Goal: Task Accomplishment & Management: Use online tool/utility

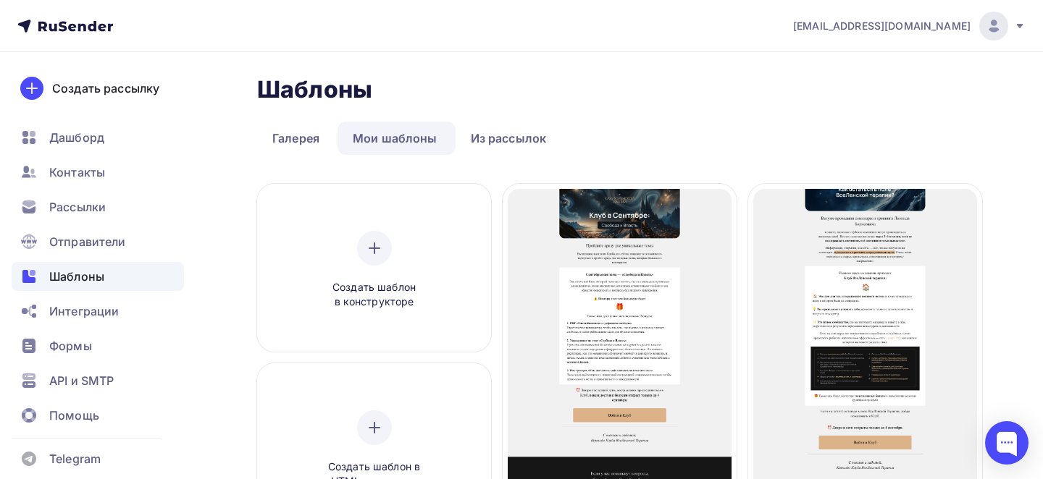
scroll to position [122, 0]
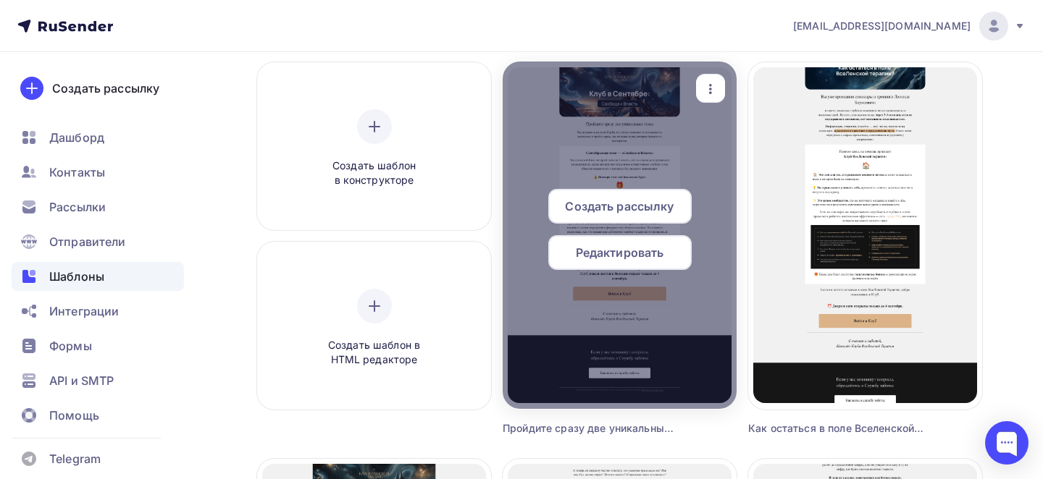
click at [715, 92] on icon "button" at bounding box center [710, 88] width 17 height 17
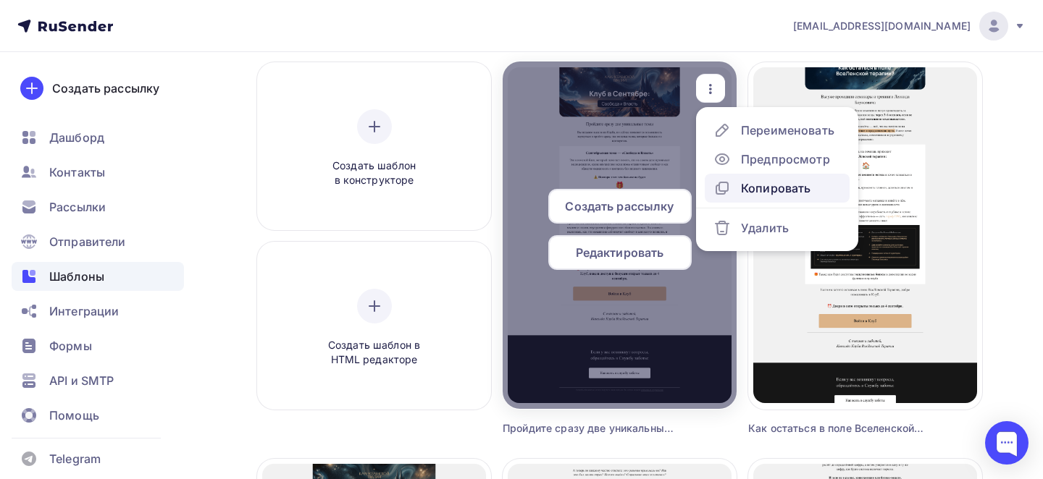
click at [746, 184] on div "Копировать" at bounding box center [776, 188] width 70 height 17
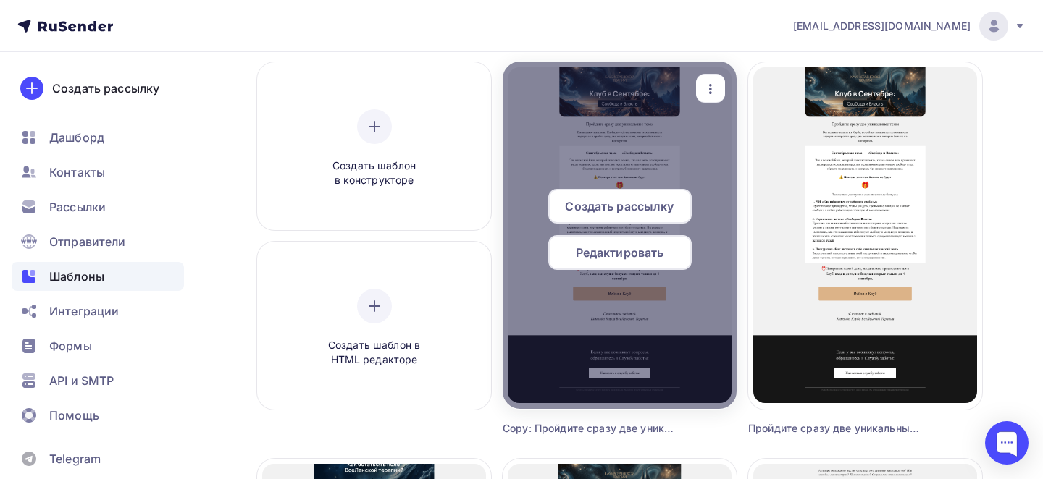
click at [718, 94] on icon "button" at bounding box center [710, 88] width 17 height 17
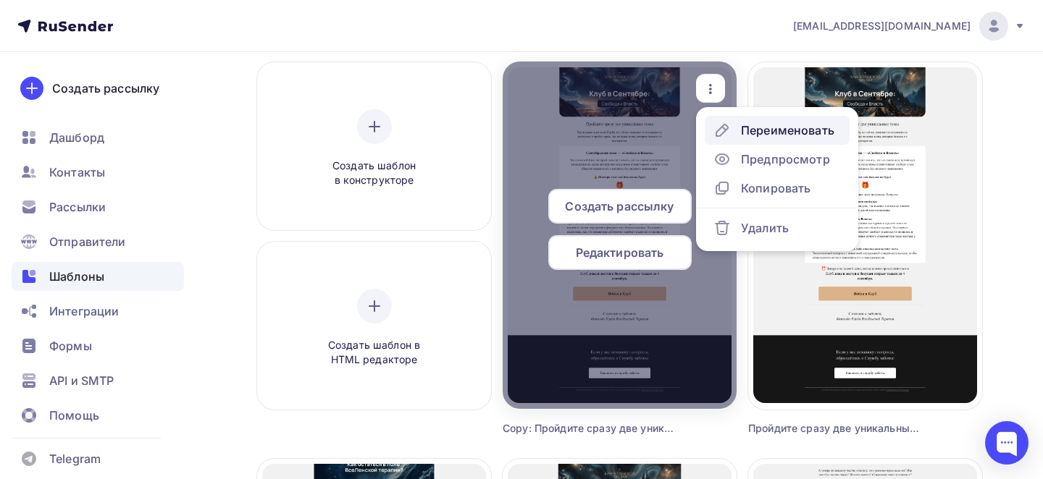
click at [755, 124] on div "Переименовать" at bounding box center [787, 130] width 93 height 17
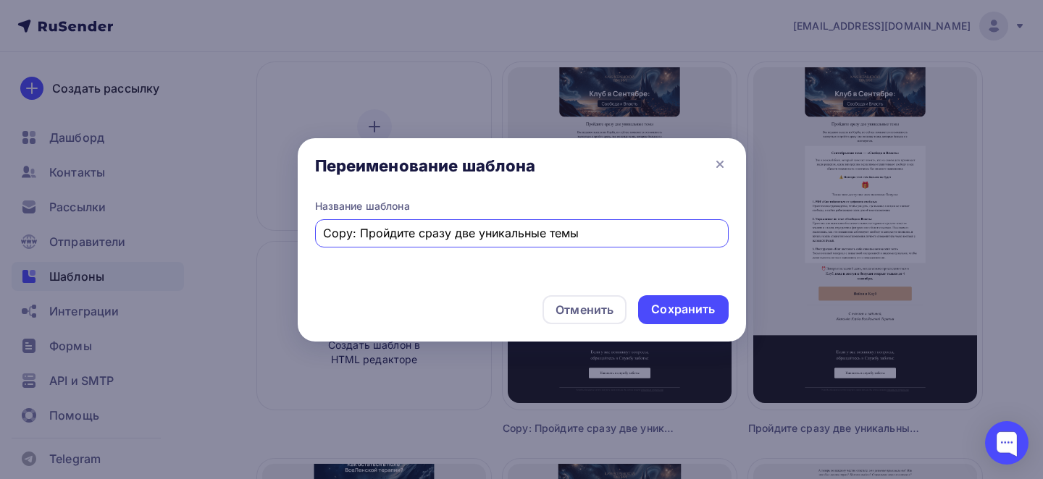
drag, startPoint x: 358, startPoint y: 232, endPoint x: 306, endPoint y: 228, distance: 53.0
click at [306, 228] on div "Название шаблона Copy: Пройдите сразу две уникальные темы" at bounding box center [522, 241] width 448 height 85
type input "2 Пройдите сразу две уникальные темы"
click at [659, 316] on div "Сохранить" at bounding box center [683, 309] width 64 height 17
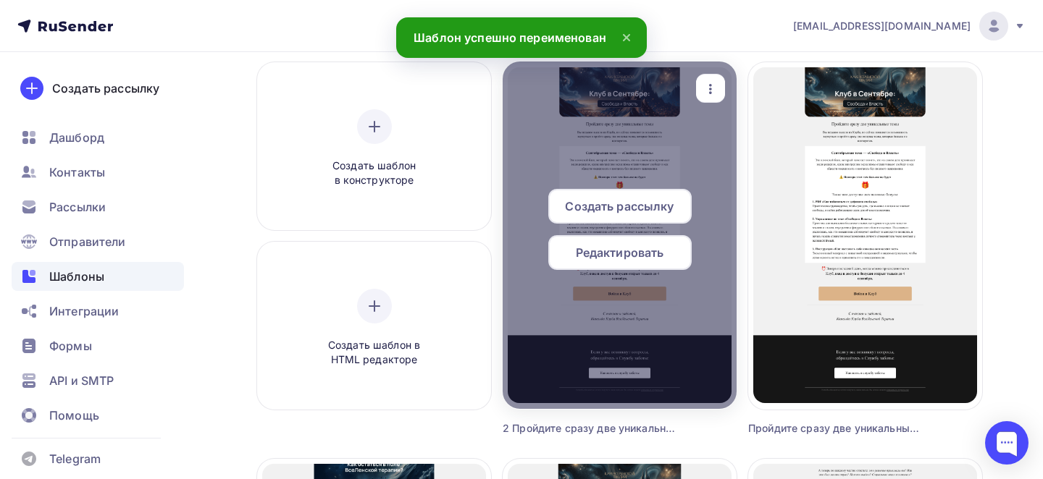
click at [603, 258] on span "Редактировать" at bounding box center [620, 252] width 88 height 17
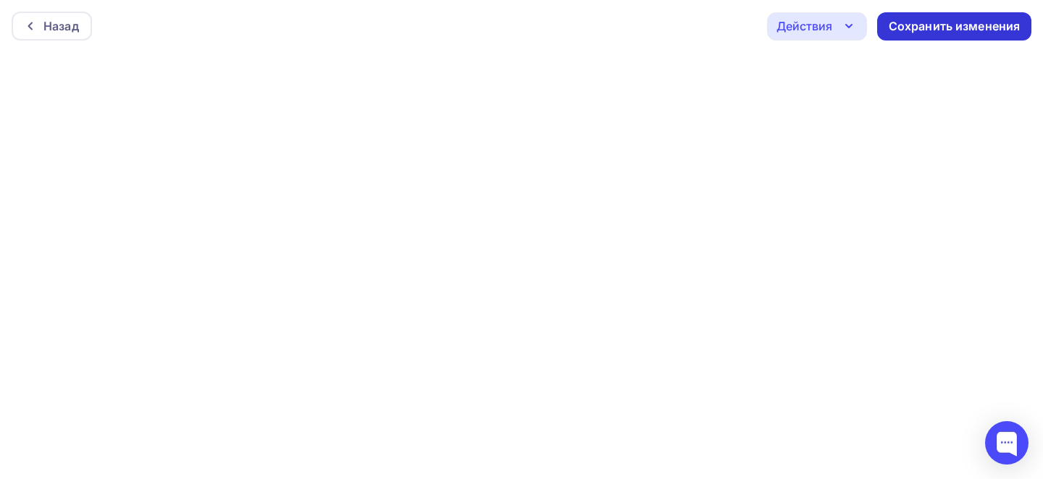
click at [922, 28] on div "Сохранить изменения" at bounding box center [954, 26] width 132 height 17
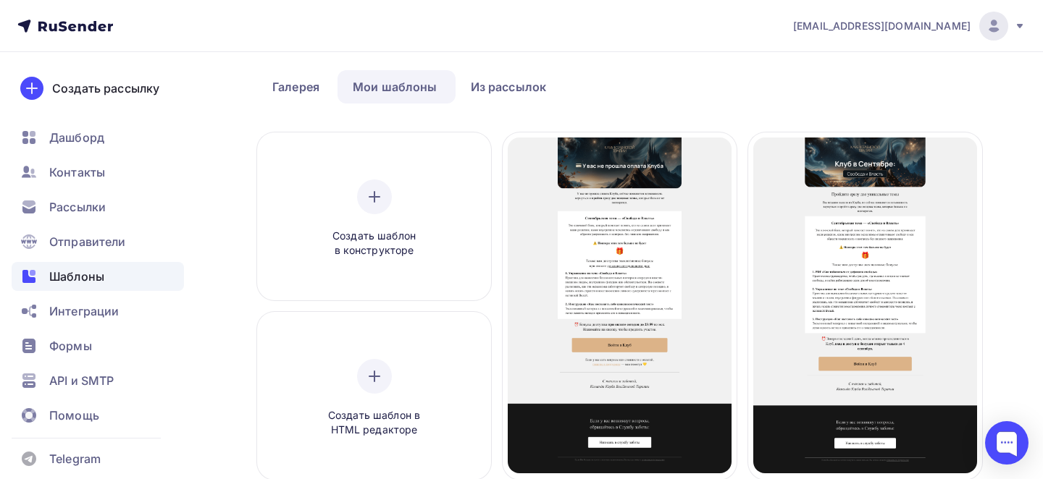
scroll to position [72, 0]
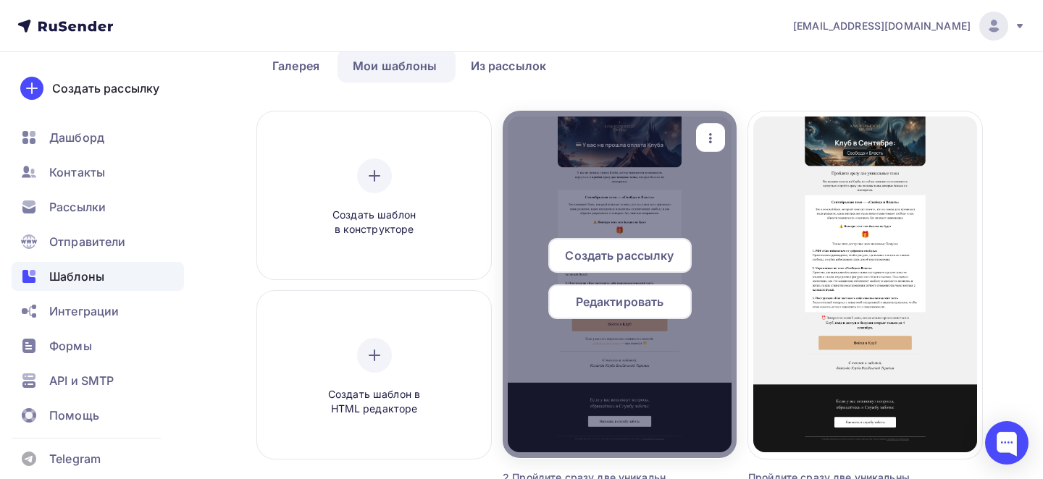
click at [705, 130] on icon "button" at bounding box center [710, 138] width 17 height 17
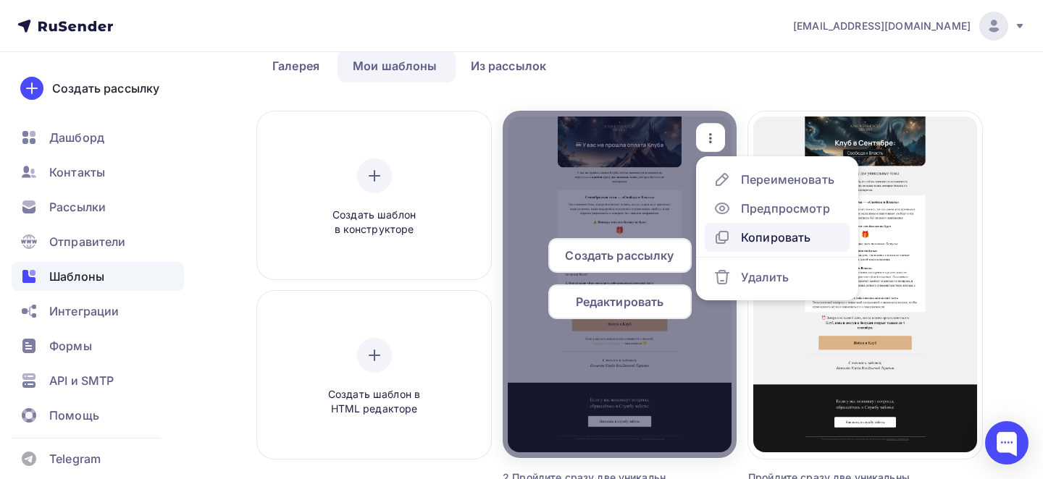
click at [769, 232] on div "Копировать" at bounding box center [776, 237] width 70 height 17
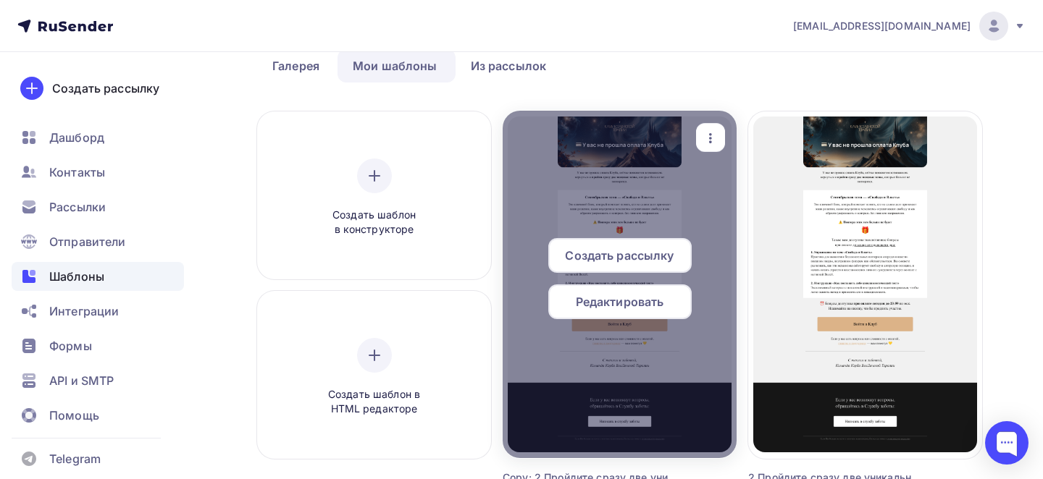
scroll to position [111, 0]
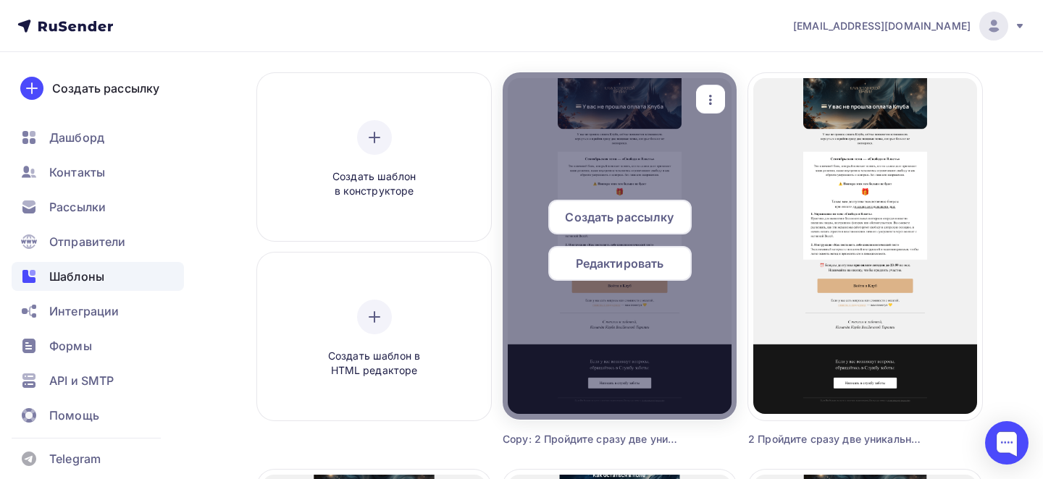
click at [713, 95] on icon "button" at bounding box center [710, 99] width 17 height 17
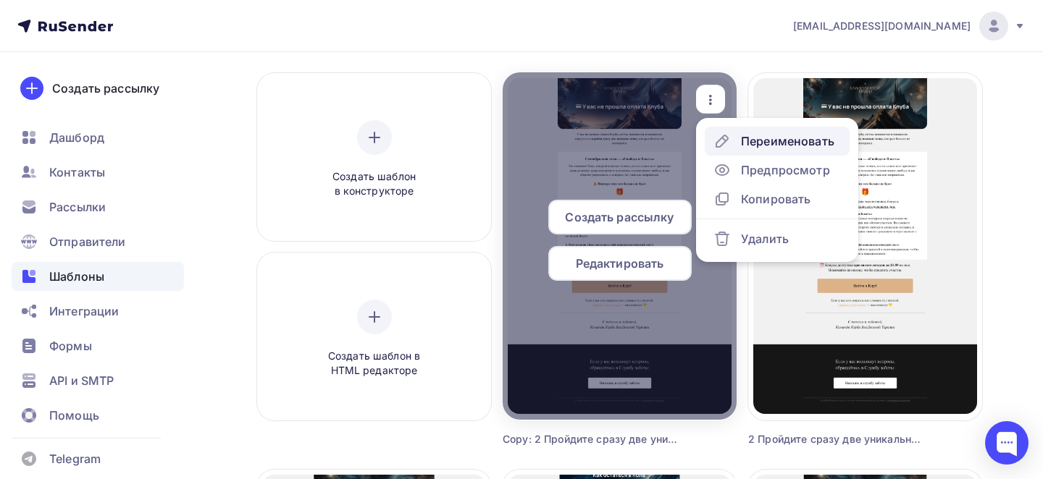
click at [754, 140] on div "Переименовать" at bounding box center [787, 140] width 93 height 17
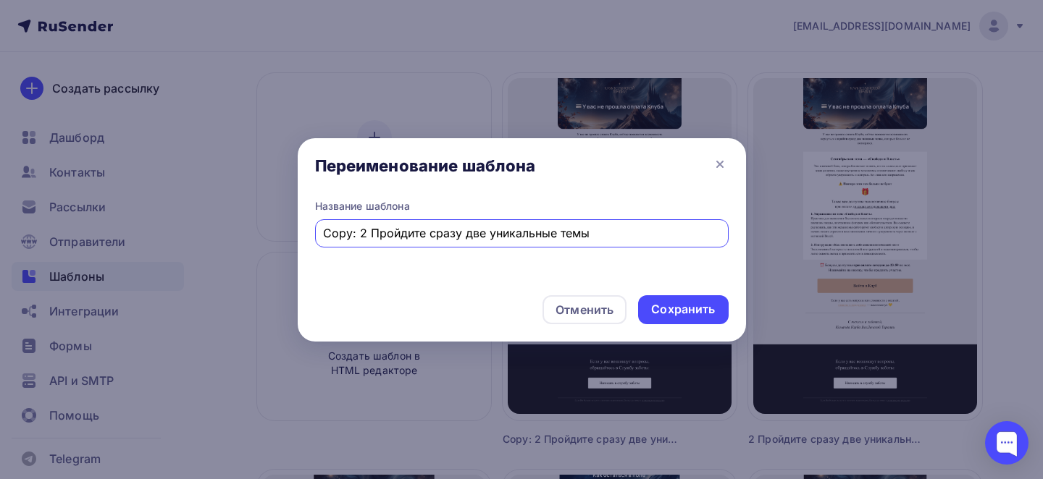
click at [539, 240] on input "Copy: 2 Пройдите сразу две уникальные темы" at bounding box center [521, 232] width 397 height 17
paste input "Живой эфир «Вопрос–Ответ» уже завтра!"
type input "Живой эфир «Вопрос–Ответ» уже завтра!"
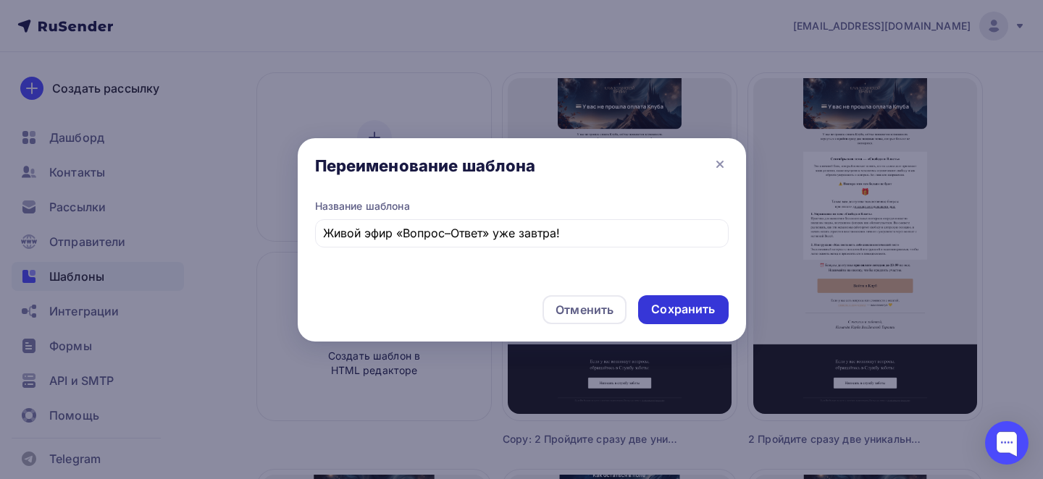
click at [690, 307] on div "Сохранить" at bounding box center [683, 309] width 64 height 17
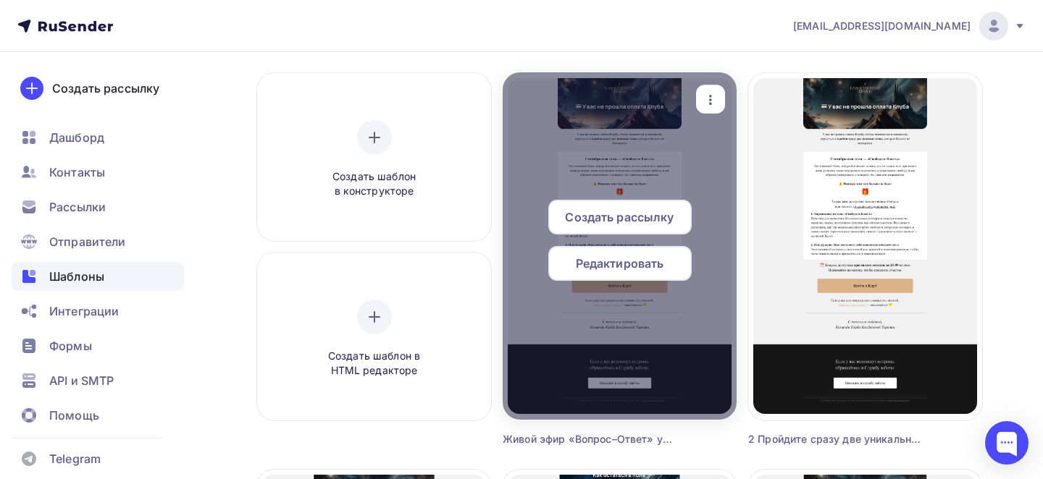
click at [647, 272] on div "Редактировать" at bounding box center [619, 263] width 143 height 35
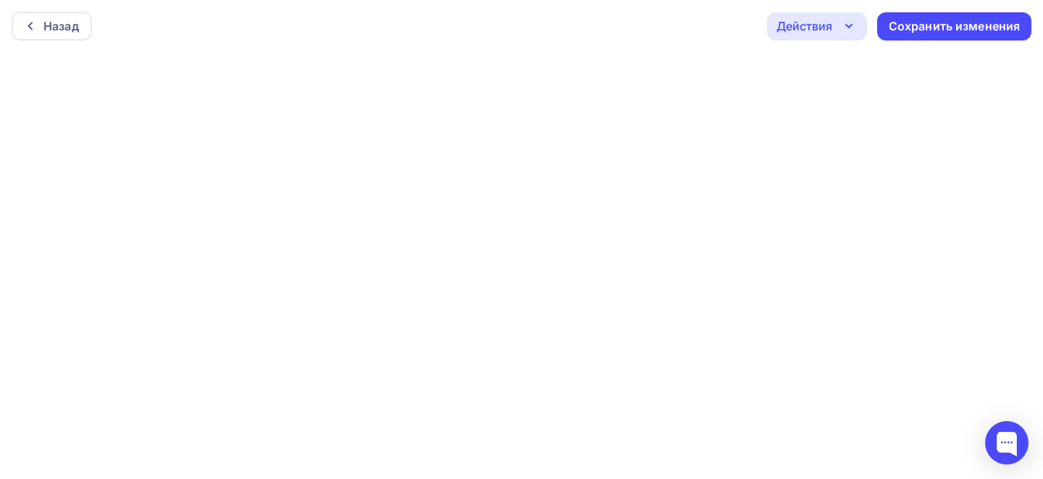
scroll to position [4, 0]
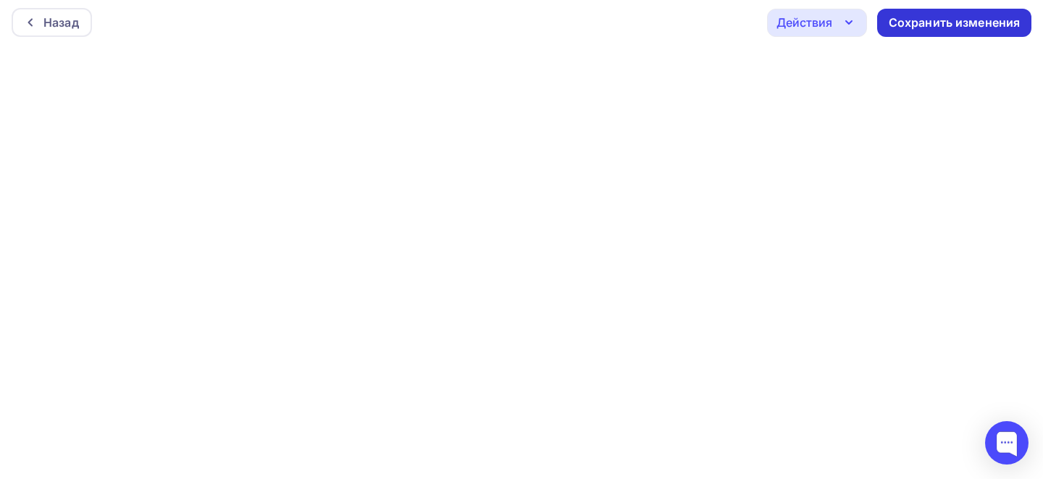
click at [929, 25] on div "Сохранить изменения" at bounding box center [954, 22] width 132 height 17
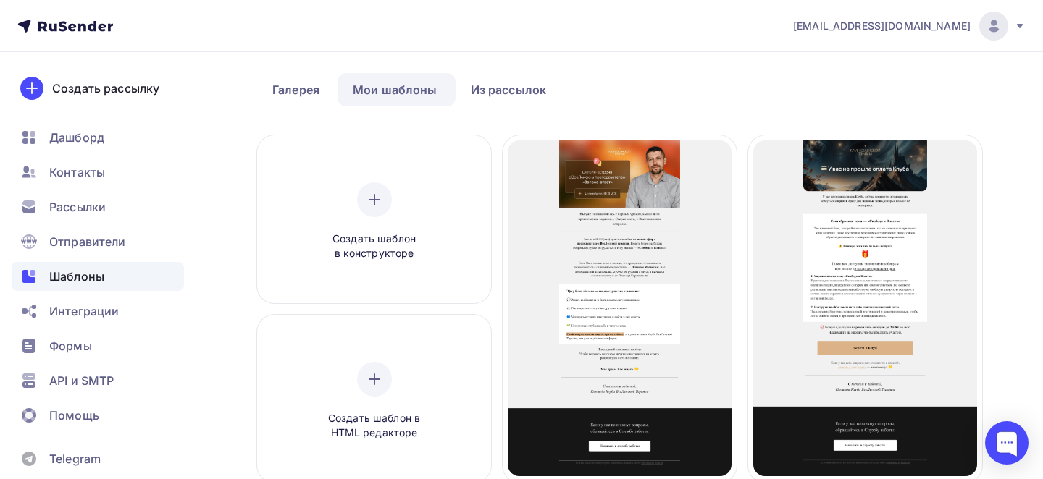
scroll to position [64, 0]
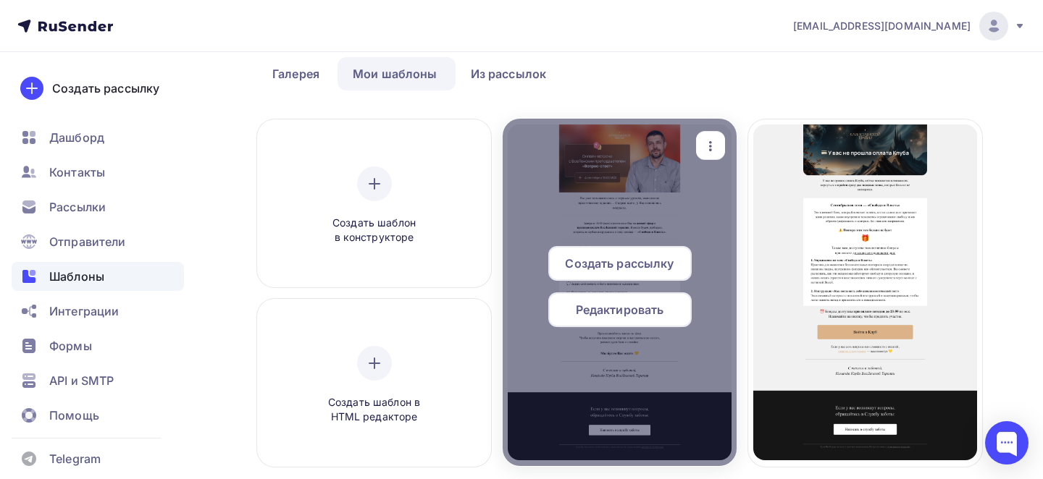
click at [709, 140] on icon "button" at bounding box center [710, 146] width 17 height 17
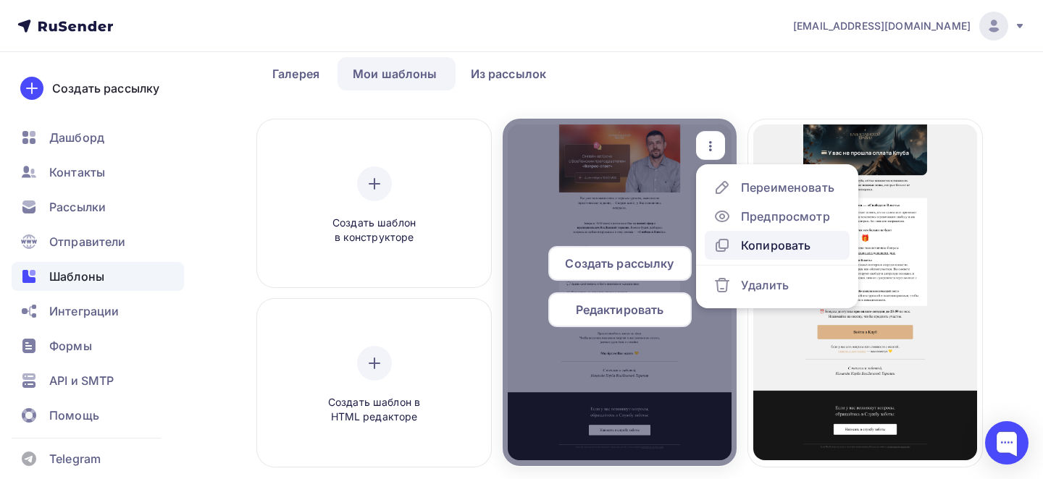
click at [736, 244] on div "Копировать" at bounding box center [761, 245] width 97 height 17
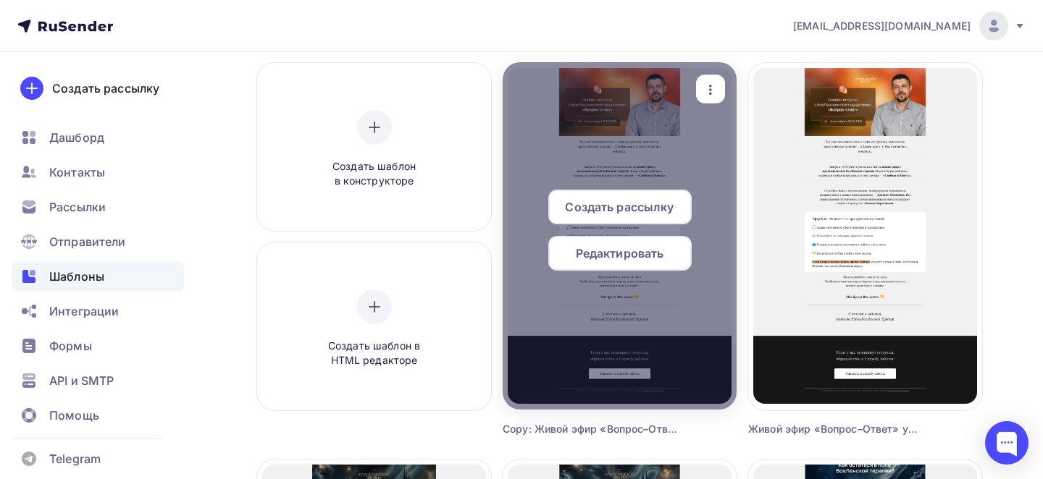
scroll to position [134, 0]
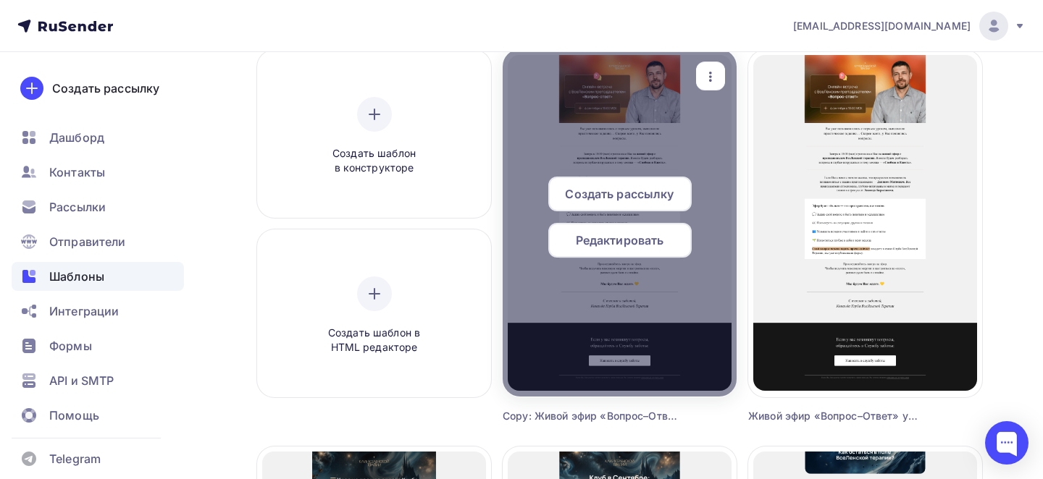
click at [712, 65] on div "button" at bounding box center [710, 76] width 29 height 28
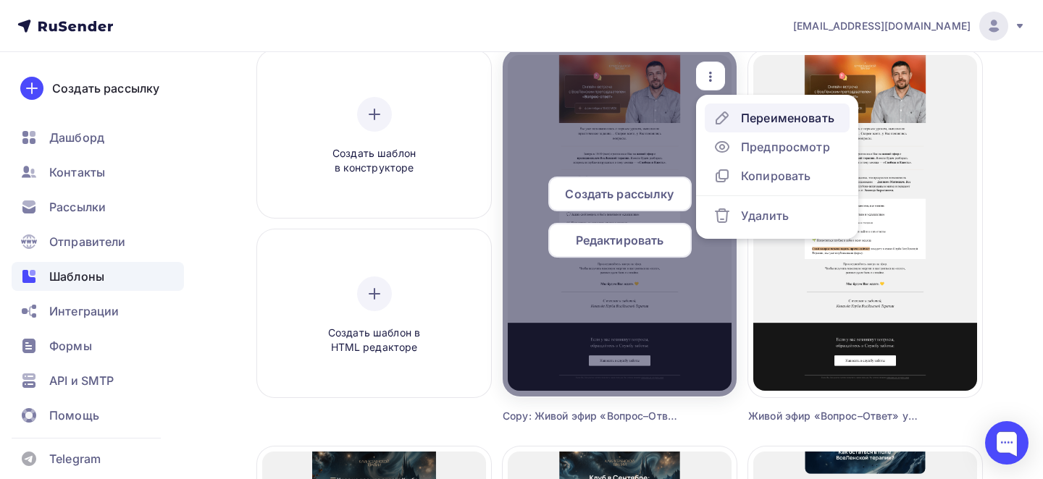
click at [761, 111] on div "Переименовать" at bounding box center [787, 117] width 93 height 17
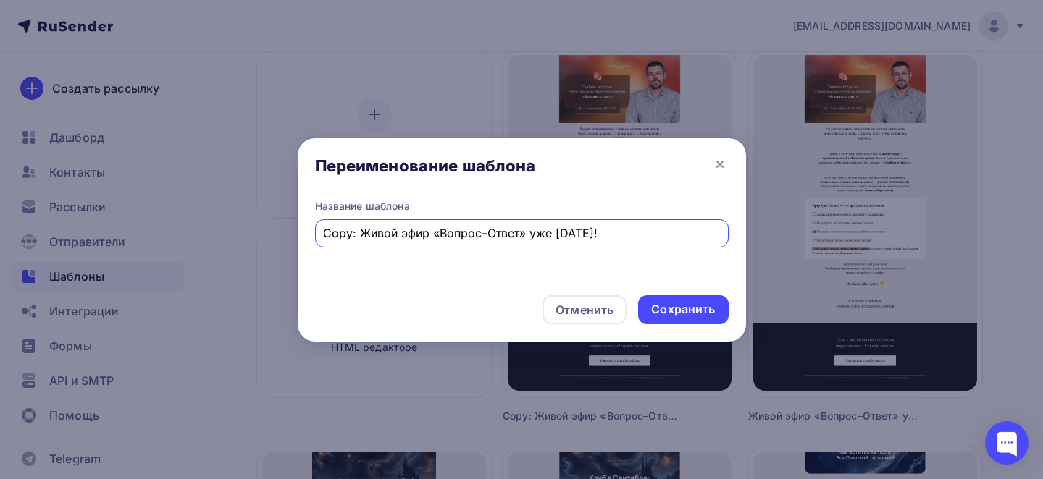
click at [358, 236] on input "Copy: Живой эфир «Вопрос–Ответ» уже [DATE]!" at bounding box center [521, 232] width 397 height 17
paste input "Живой эфир «Вопрос–Ответ» уже [DATE]"
click at [323, 235] on input "Живой эфир «Вопрос–Ответ» уже [DATE]!" at bounding box center [521, 232] width 397 height 17
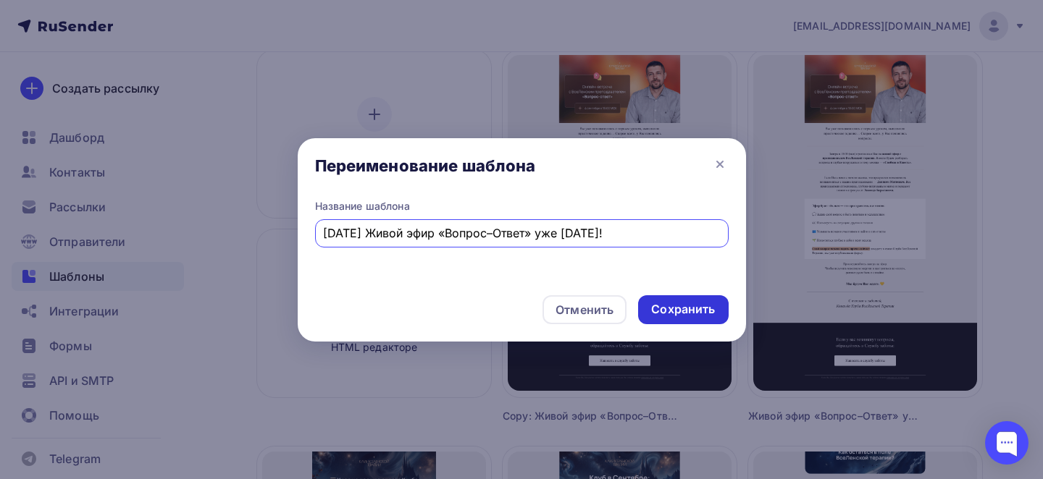
type input "[DATE] Живой эфир «Вопрос–Ответ» уже [DATE]!"
click at [699, 305] on div "Сохранить" at bounding box center [683, 309] width 64 height 17
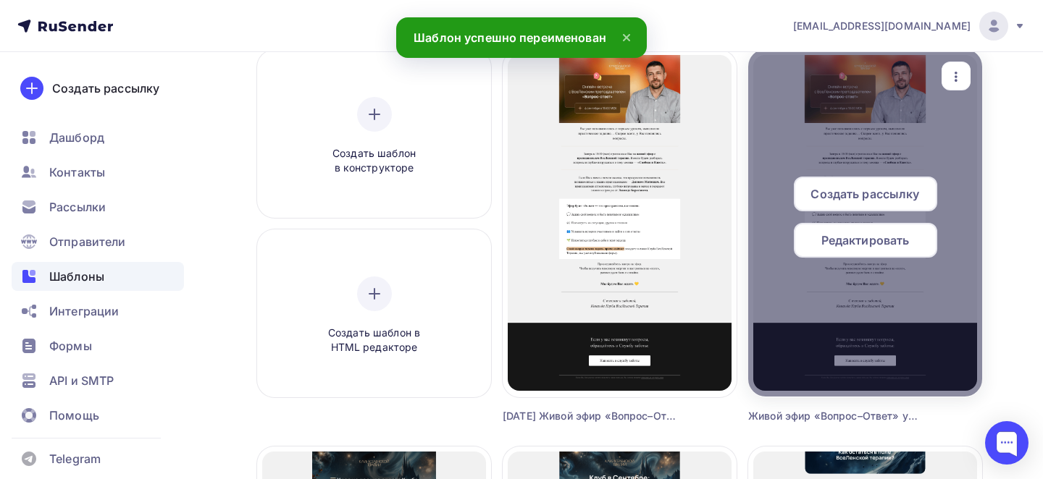
click at [876, 244] on span "Редактировать" at bounding box center [865, 240] width 88 height 17
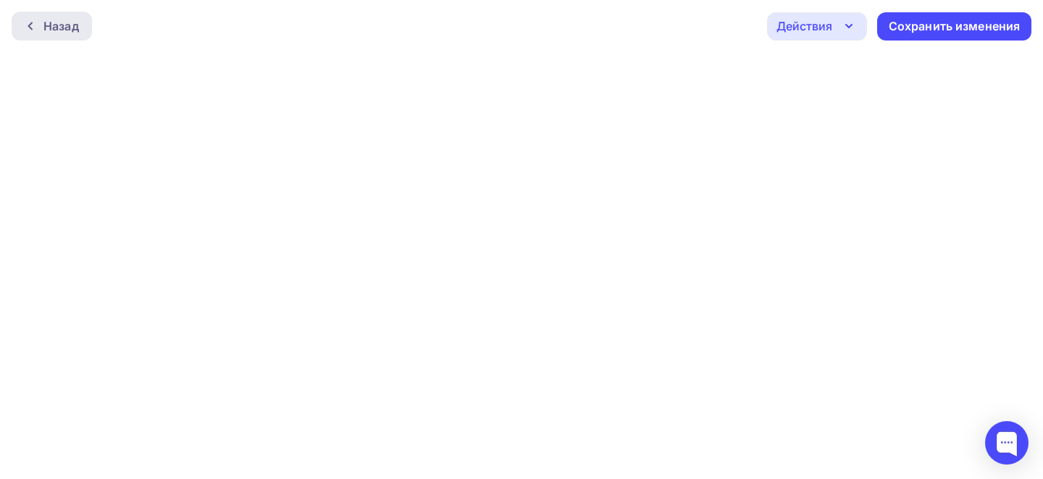
click at [78, 25] on div "Назад" at bounding box center [60, 25] width 35 height 17
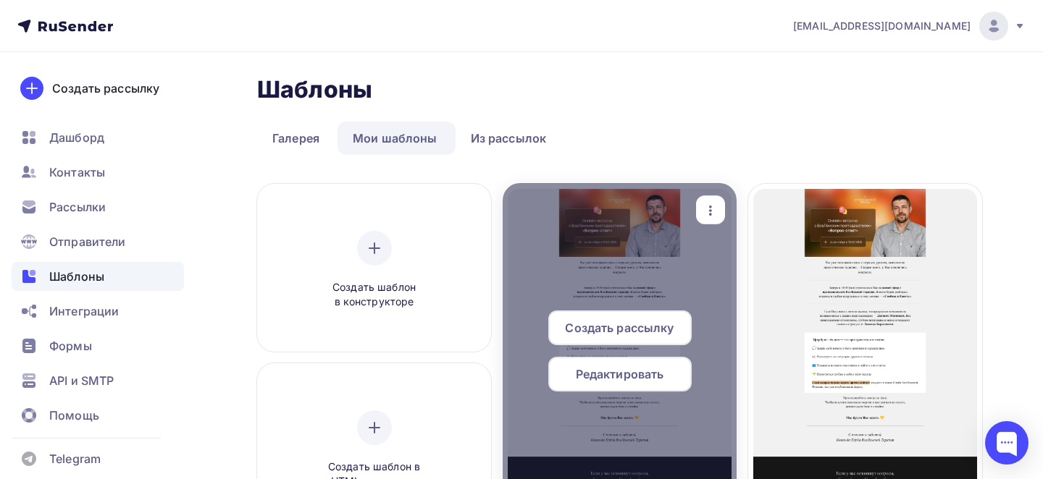
click at [705, 217] on icon "button" at bounding box center [710, 210] width 17 height 17
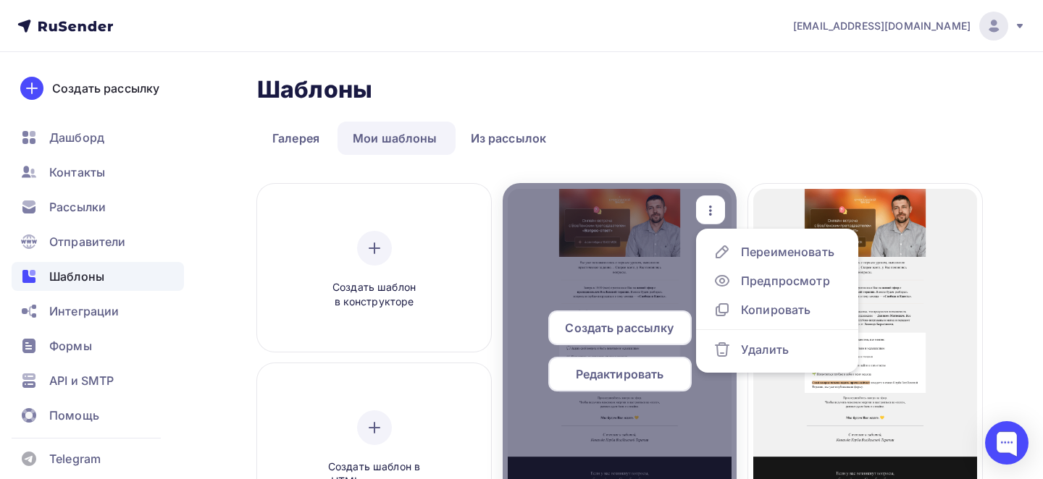
click at [603, 370] on span "Редактировать" at bounding box center [620, 374] width 88 height 17
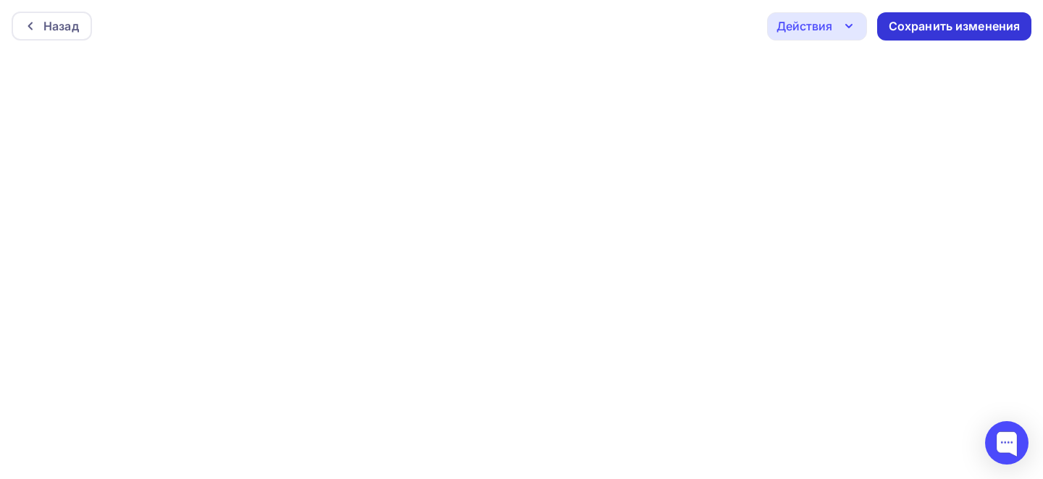
click at [957, 32] on div "Сохранить изменения" at bounding box center [954, 26] width 132 height 17
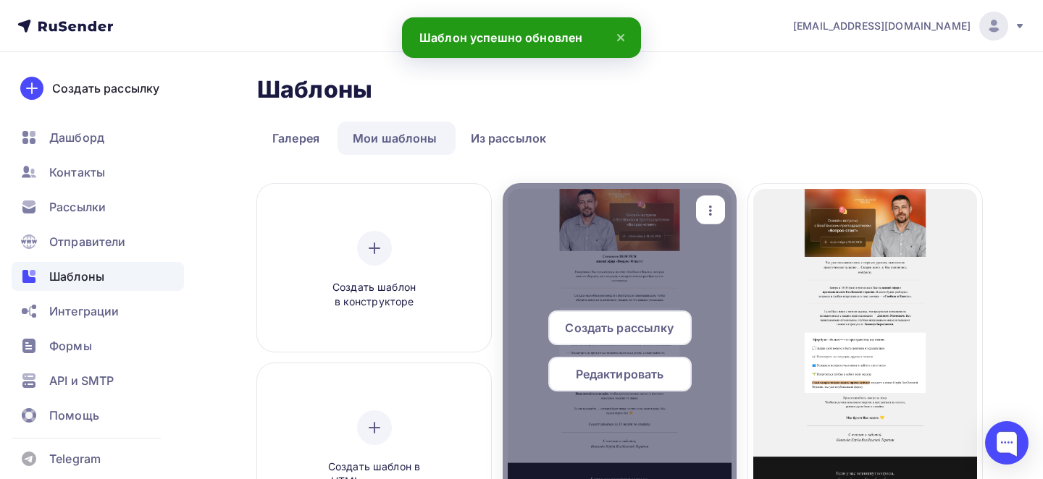
click at [609, 381] on span "Редактировать" at bounding box center [620, 374] width 88 height 17
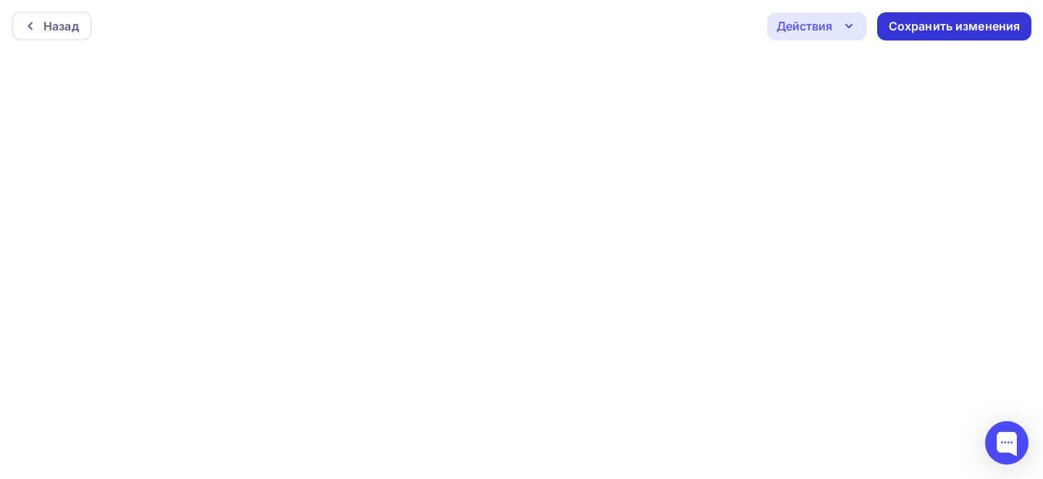
click at [912, 30] on div "Сохранить изменения" at bounding box center [954, 26] width 132 height 17
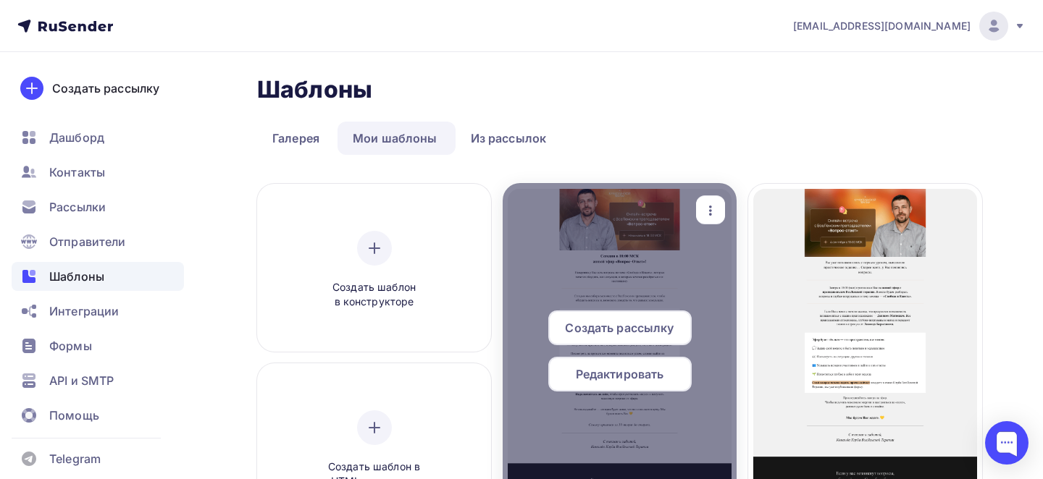
click at [714, 209] on icon "button" at bounding box center [710, 210] width 17 height 17
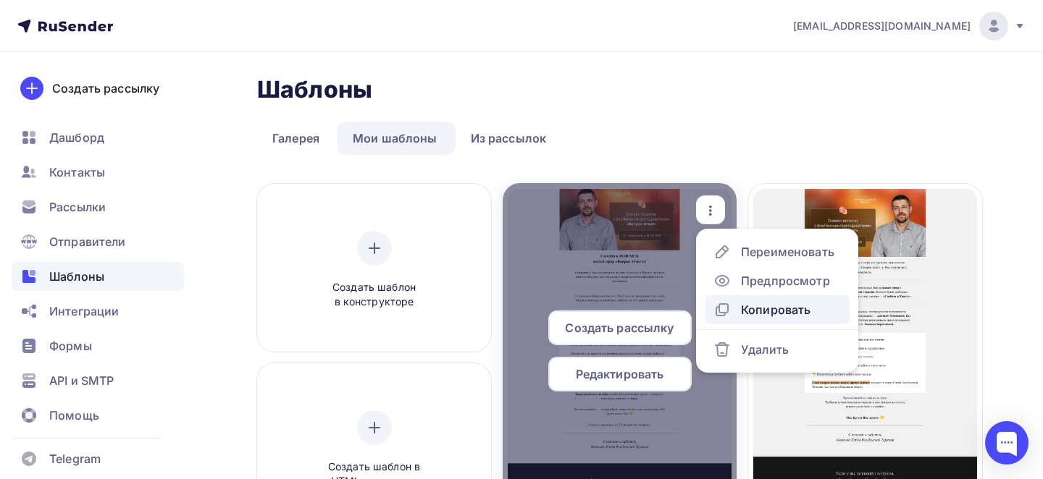
click at [752, 307] on div "Копировать" at bounding box center [776, 309] width 70 height 17
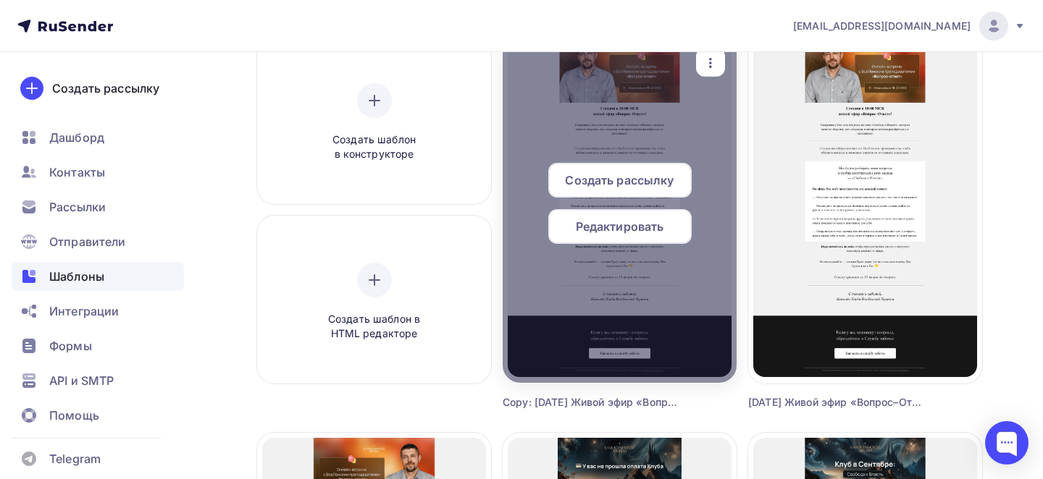
scroll to position [149, 0]
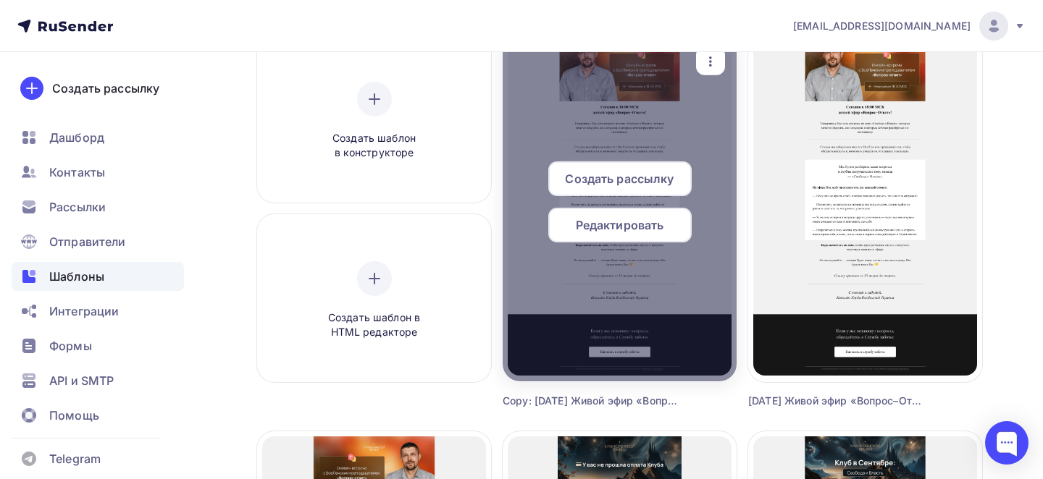
click at [699, 62] on div "button" at bounding box center [710, 61] width 29 height 28
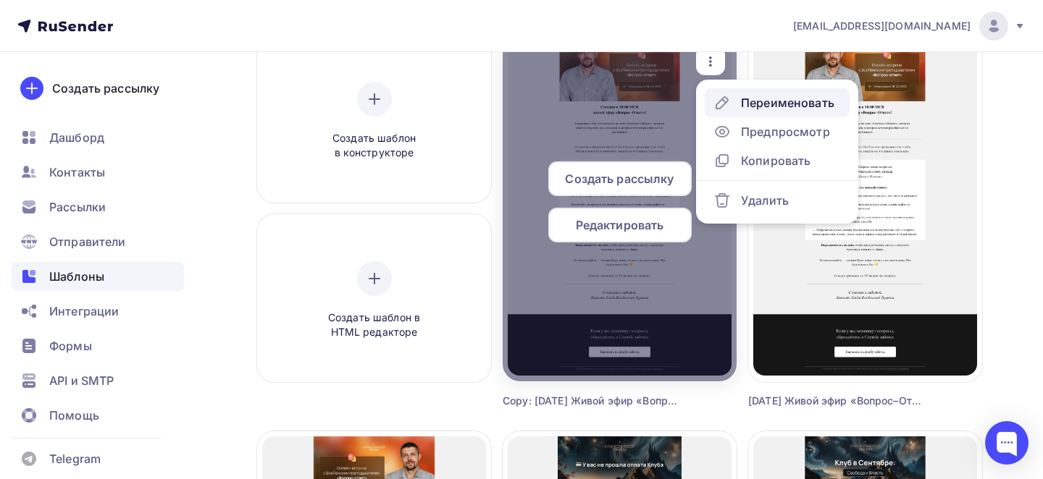
click at [738, 93] on link "Переименовать" at bounding box center [776, 102] width 145 height 29
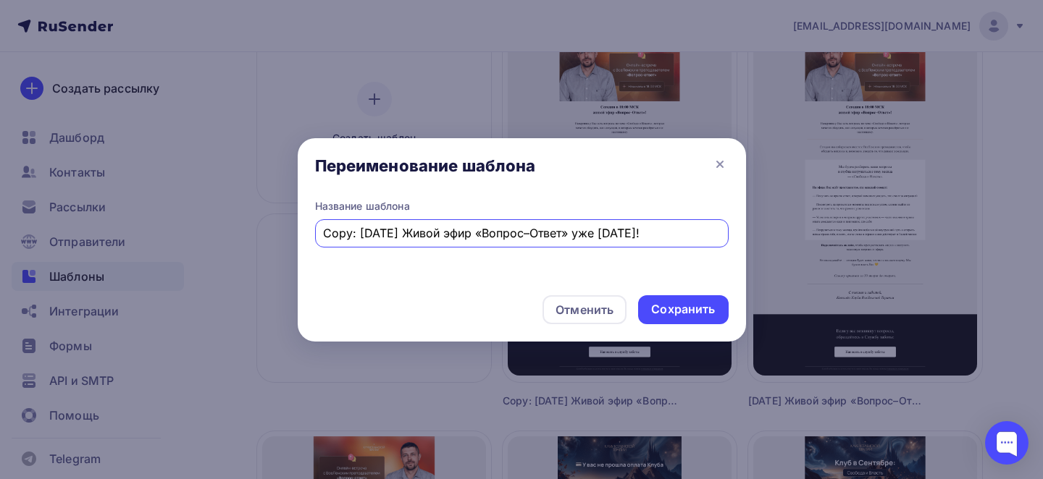
click at [580, 240] on input "Copy: [DATE] Живой эфир «Вопрос–Ответ» уже [DATE]!" at bounding box center [521, 232] width 397 height 17
paste input "Через 30 минут эфир «Вопрос–Ответ»"
type input "Через 30 минут эфир «Вопрос–Ответ»!"
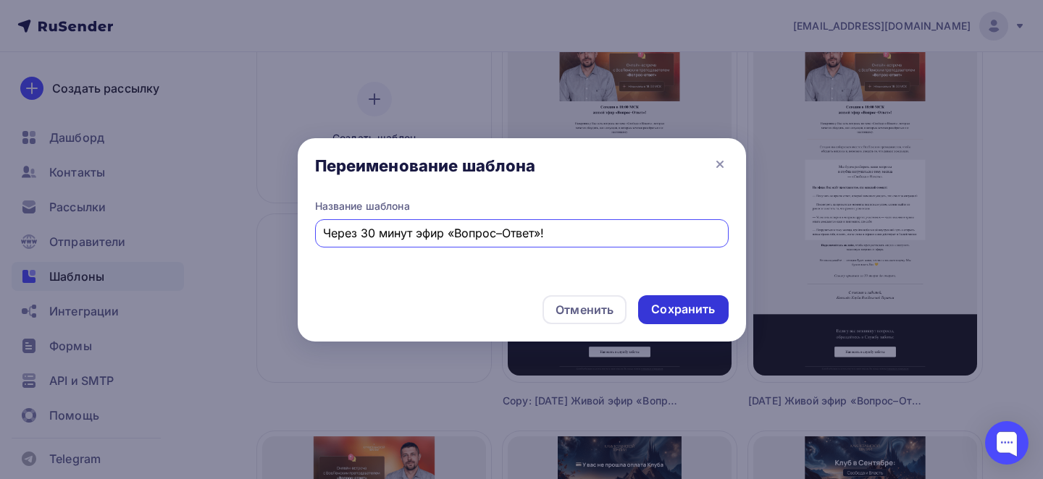
click at [697, 305] on div "Сохранить" at bounding box center [683, 309] width 64 height 17
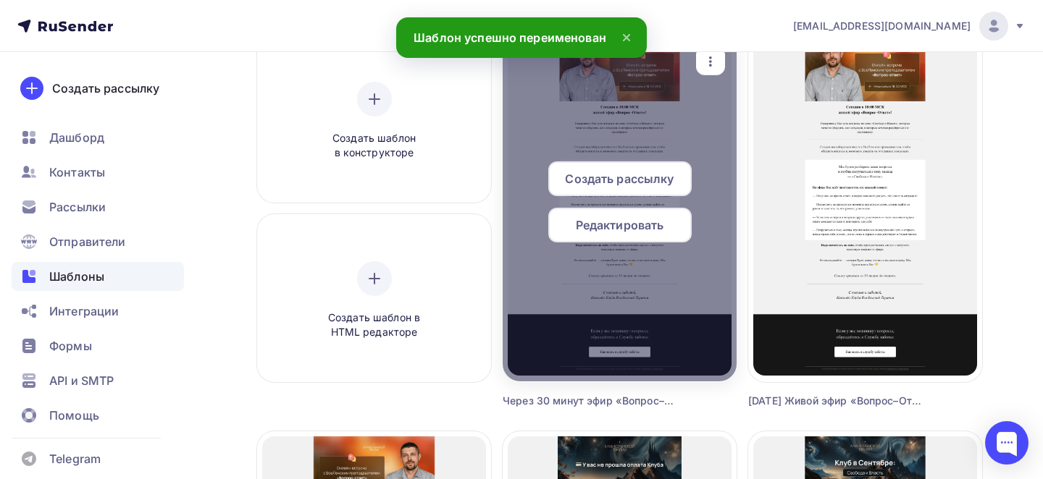
click at [608, 237] on div "Редактировать" at bounding box center [619, 225] width 143 height 35
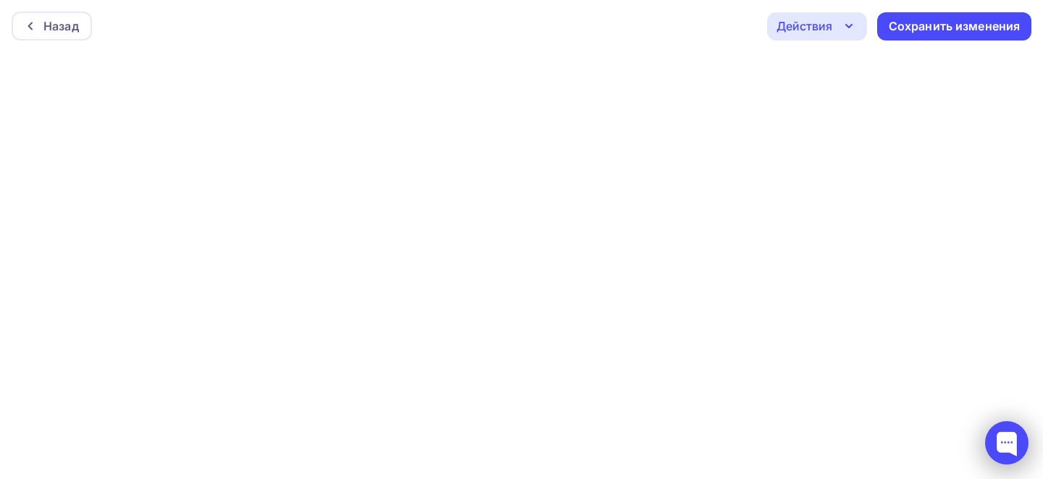
click at [1007, 465] on div at bounding box center [1007, 444] width 62 height 62
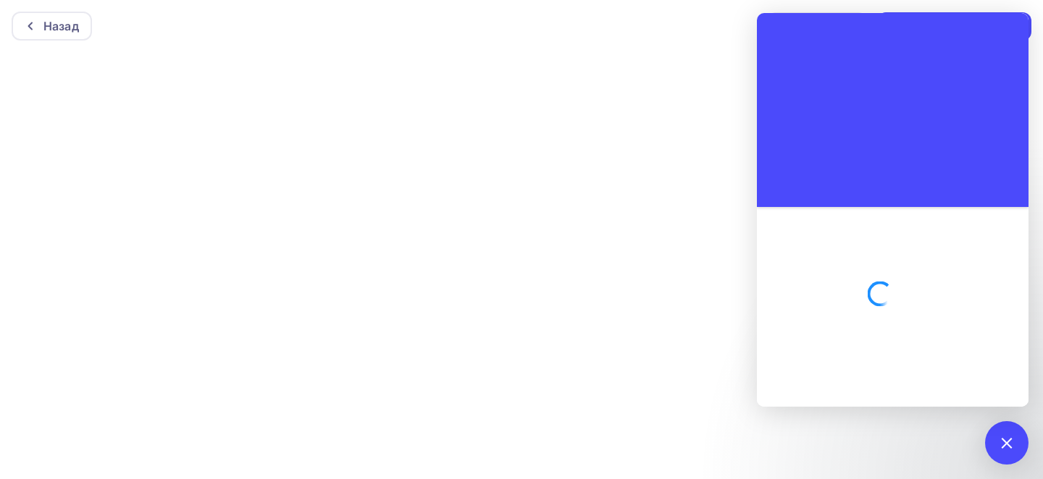
click at [833, 395] on div at bounding box center [893, 307] width 272 height 200
click at [997, 442] on div at bounding box center [1006, 443] width 20 height 20
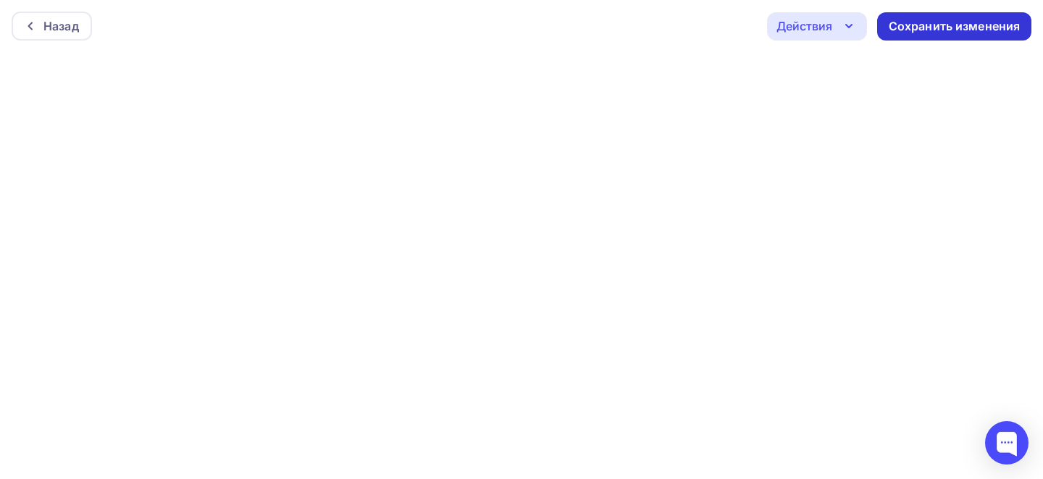
click at [967, 20] on div "Сохранить изменения" at bounding box center [954, 26] width 132 height 17
